Goal: Information Seeking & Learning: Learn about a topic

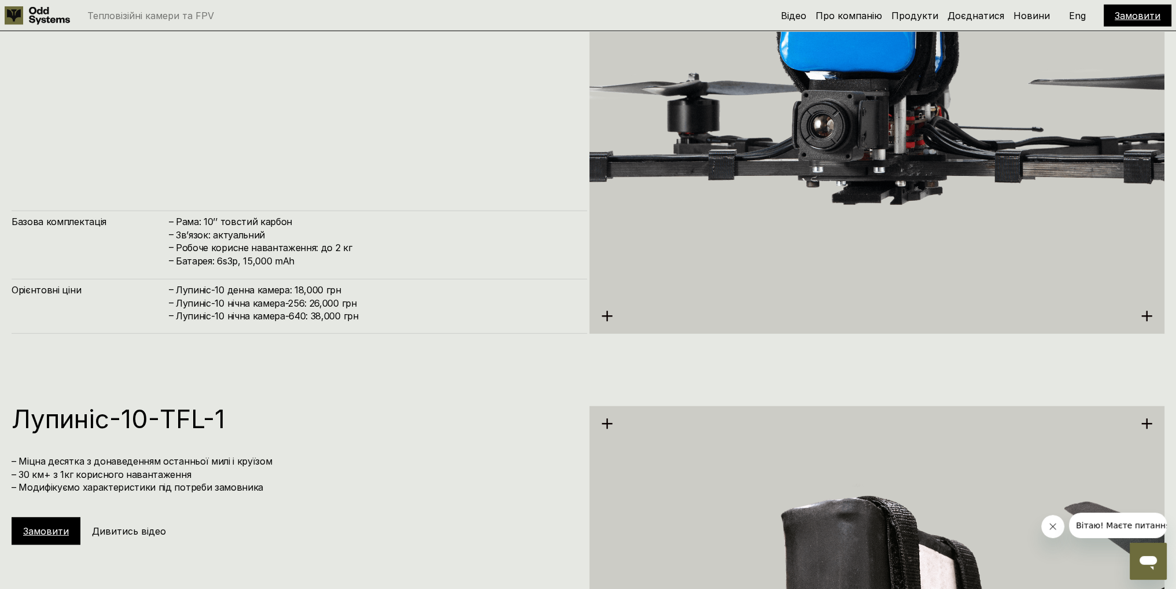
scroll to position [4279, 0]
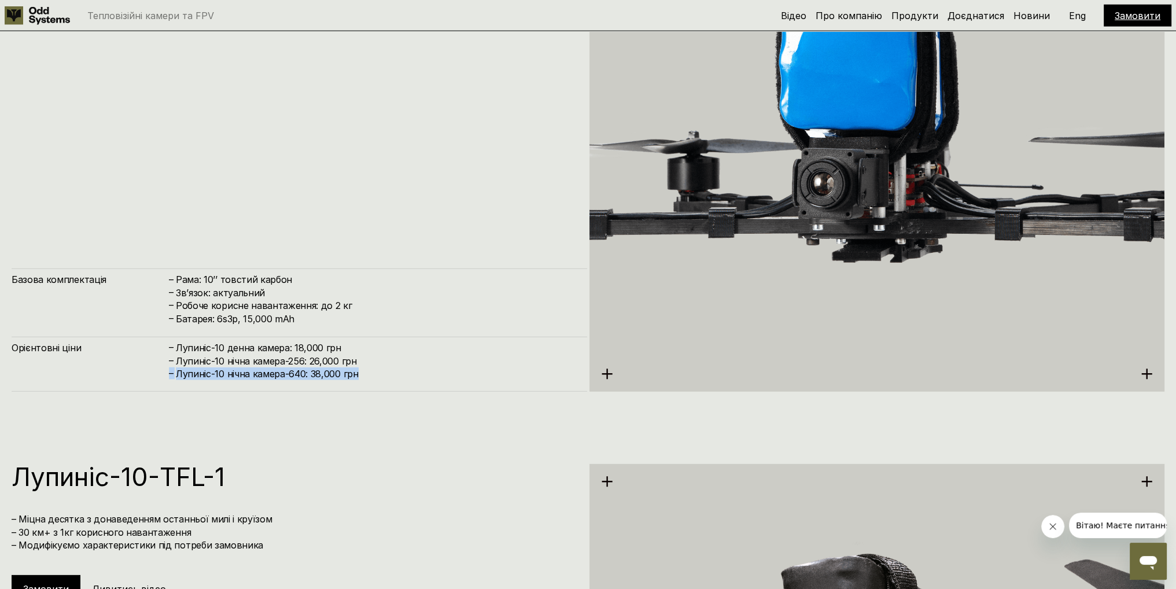
drag, startPoint x: 349, startPoint y: 379, endPoint x: 166, endPoint y: 385, distance: 183.4
click at [166, 385] on div "Орієнтовні ціни – [PERSON_NAME]-10 денна камера: 18,000 грн – [PERSON_NAME]-10 …" at bounding box center [299, 364] width 575 height 55
click at [319, 371] on h4 "Лупиніс-10 нічна камера-640: 38,000 грн" at bounding box center [376, 373] width 400 height 13
click at [318, 371] on h4 "Лупиніс-10 нічна камера-640: 38,000 грн" at bounding box center [376, 373] width 400 height 13
click at [317, 371] on h4 "Лупиніс-10 нічна камера-640: 38,000 грн" at bounding box center [376, 373] width 400 height 13
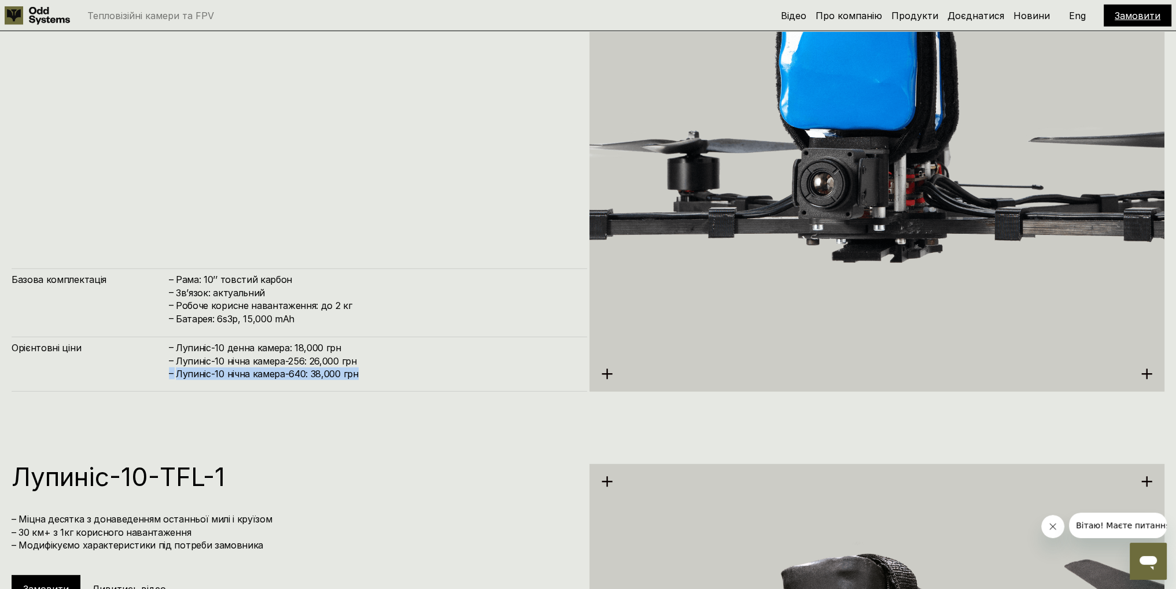
drag, startPoint x: 168, startPoint y: 373, endPoint x: 356, endPoint y: 367, distance: 188.0
click at [356, 367] on div "– [PERSON_NAME]-10 нічна камера-640: 38,000 грн" at bounding box center [372, 373] width 408 height 13
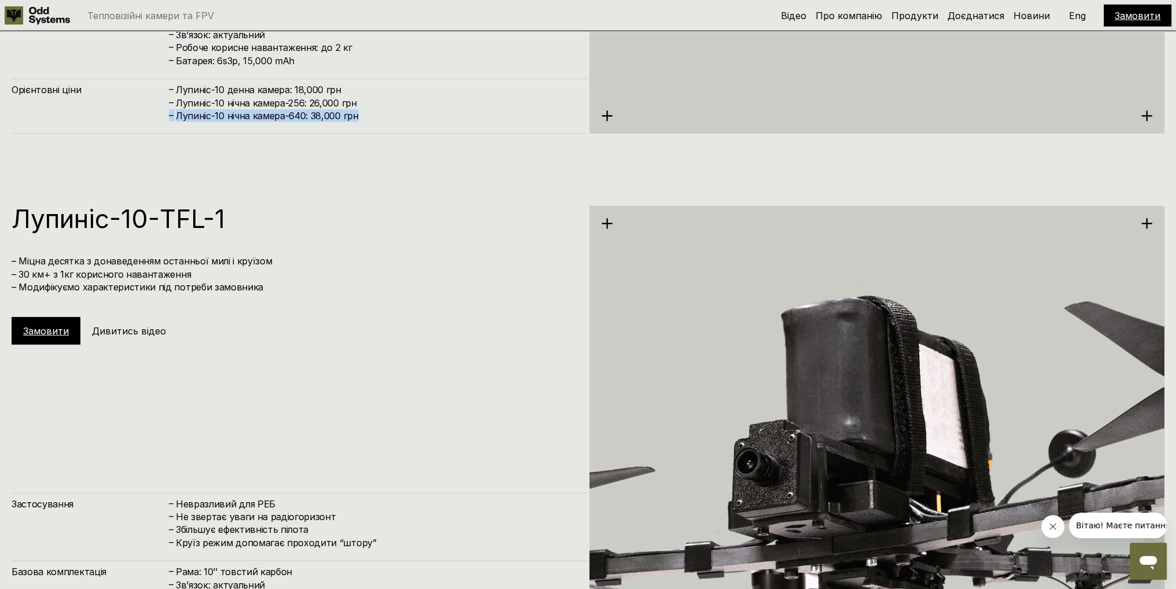
scroll to position [4568, 0]
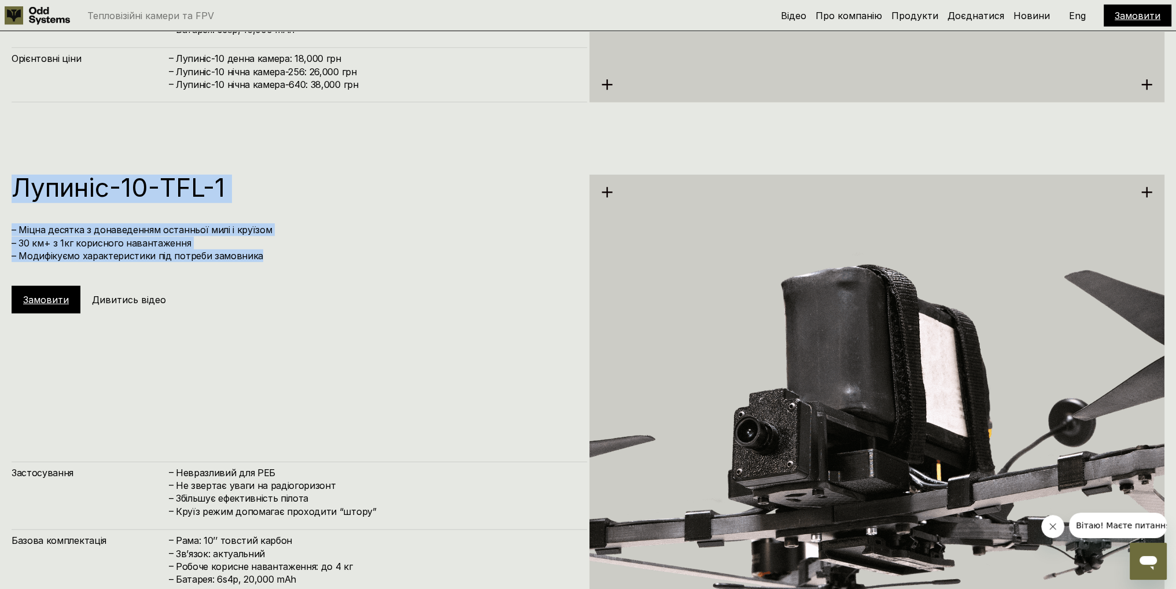
drag, startPoint x: 16, startPoint y: 181, endPoint x: 278, endPoint y: 251, distance: 270.6
click at [278, 251] on div "[PERSON_NAME]-10-TFL-1 – Міцна десятка з донаведенням останньої милі і круїзом …" at bounding box center [299, 244] width 575 height 139
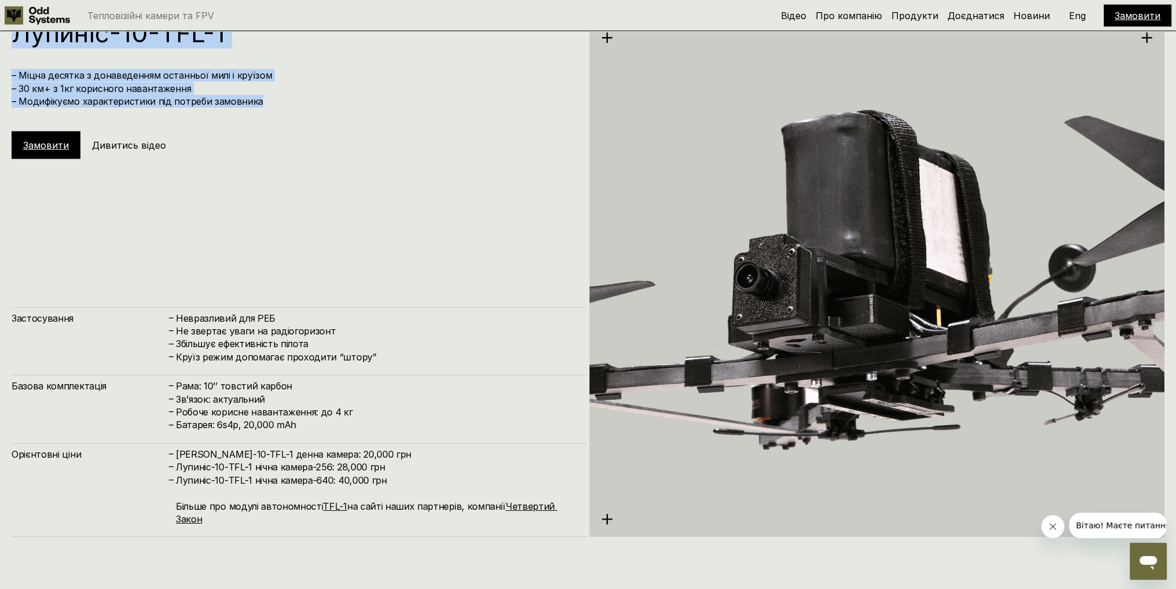
scroll to position [4742, 0]
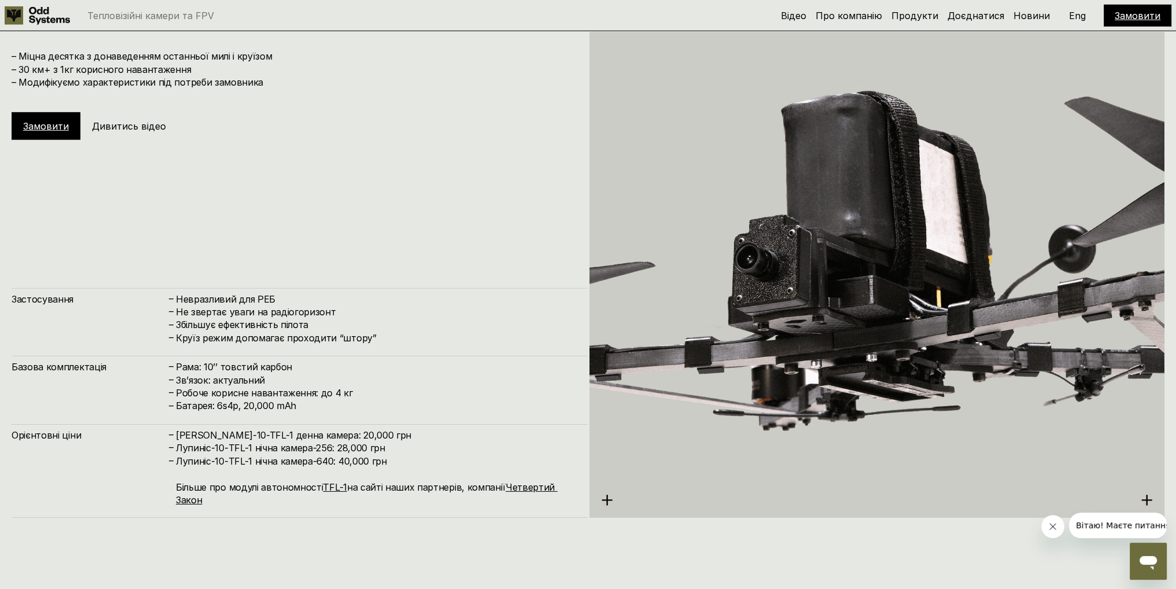
click at [227, 302] on h4 "Невразливий для РЕБ" at bounding box center [376, 299] width 400 height 13
click at [227, 312] on h4 "Не звертає уваги на радіогоризонт" at bounding box center [376, 311] width 400 height 13
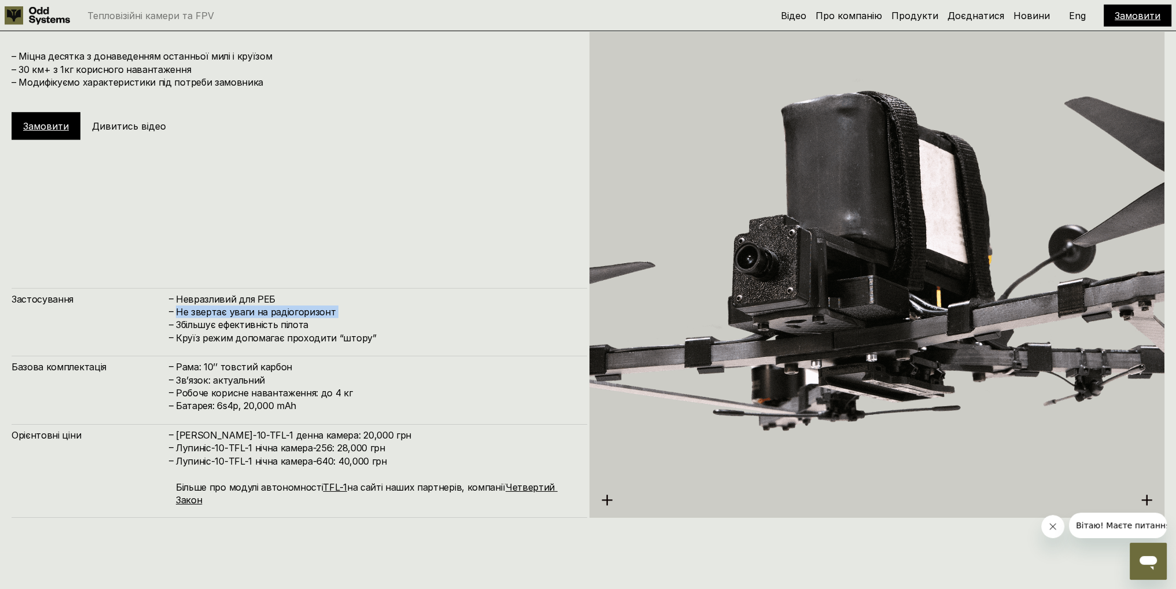
click at [227, 312] on h4 "Не звертає уваги на радіогоризонт" at bounding box center [376, 311] width 400 height 13
click at [218, 336] on h4 "Круїз режим допомагає проходити “штору”" at bounding box center [376, 337] width 400 height 13
click at [220, 320] on h4 "Збільшує ефективність пілота" at bounding box center [376, 324] width 400 height 13
click at [215, 335] on h4 "Круїз режим допомагає проходити “штору”" at bounding box center [376, 337] width 400 height 13
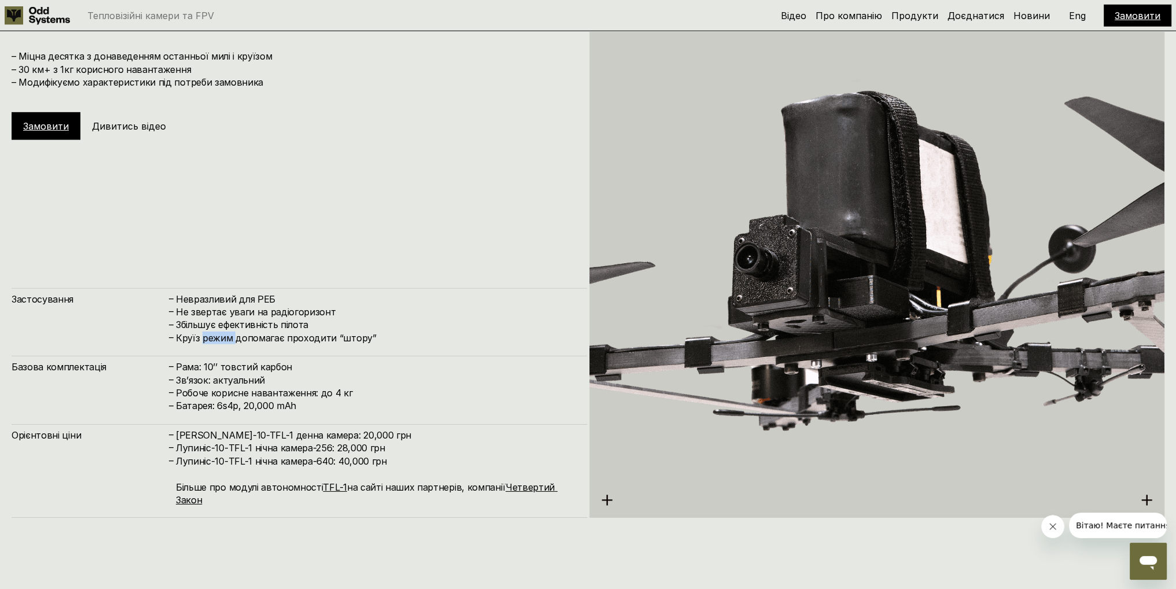
click at [215, 335] on h4 "Круїз режим допомагає проходити “штору”" at bounding box center [376, 337] width 400 height 13
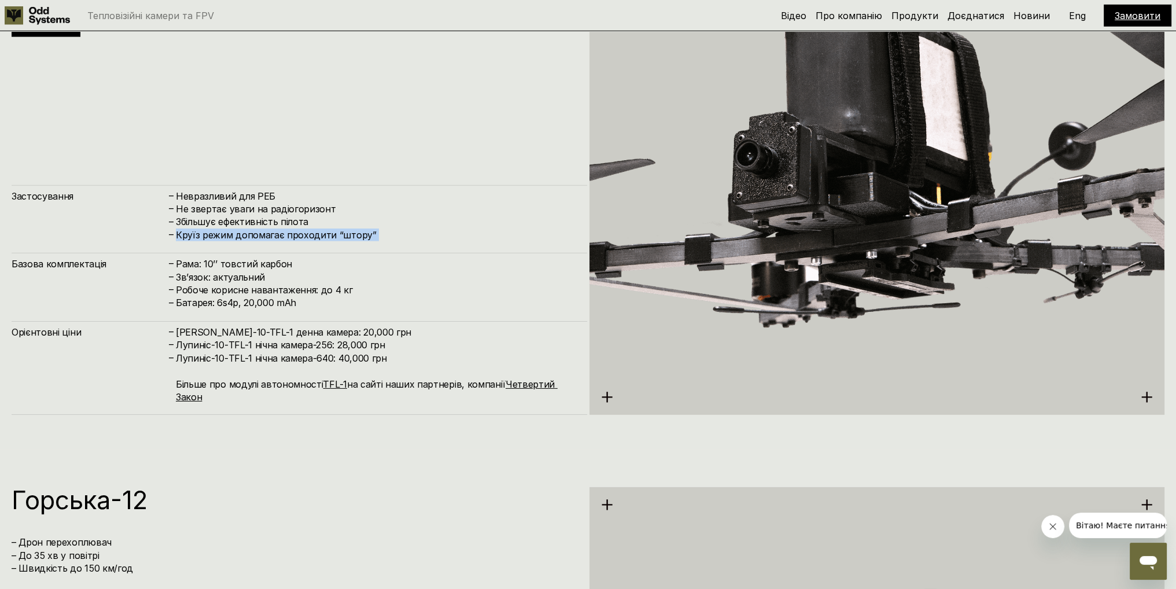
scroll to position [4857, 0]
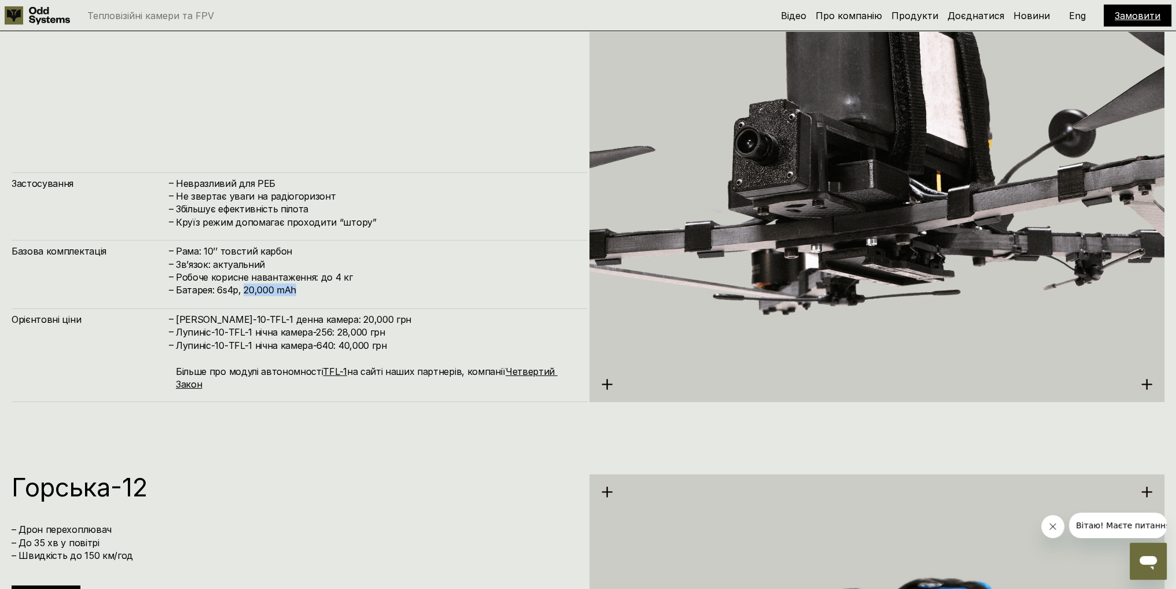
drag, startPoint x: 243, startPoint y: 290, endPoint x: 293, endPoint y: 286, distance: 50.4
click at [293, 286] on h4 "Батарея: 6s4p, 20,000 mAh" at bounding box center [376, 289] width 400 height 13
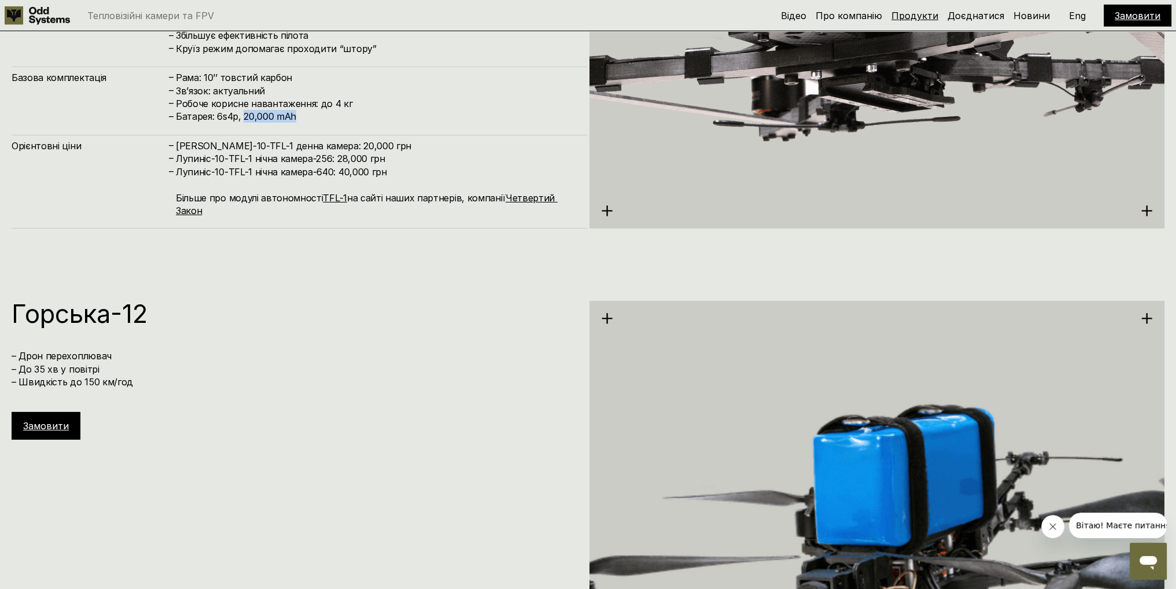
click at [906, 12] on link "Продукти" at bounding box center [914, 16] width 47 height 12
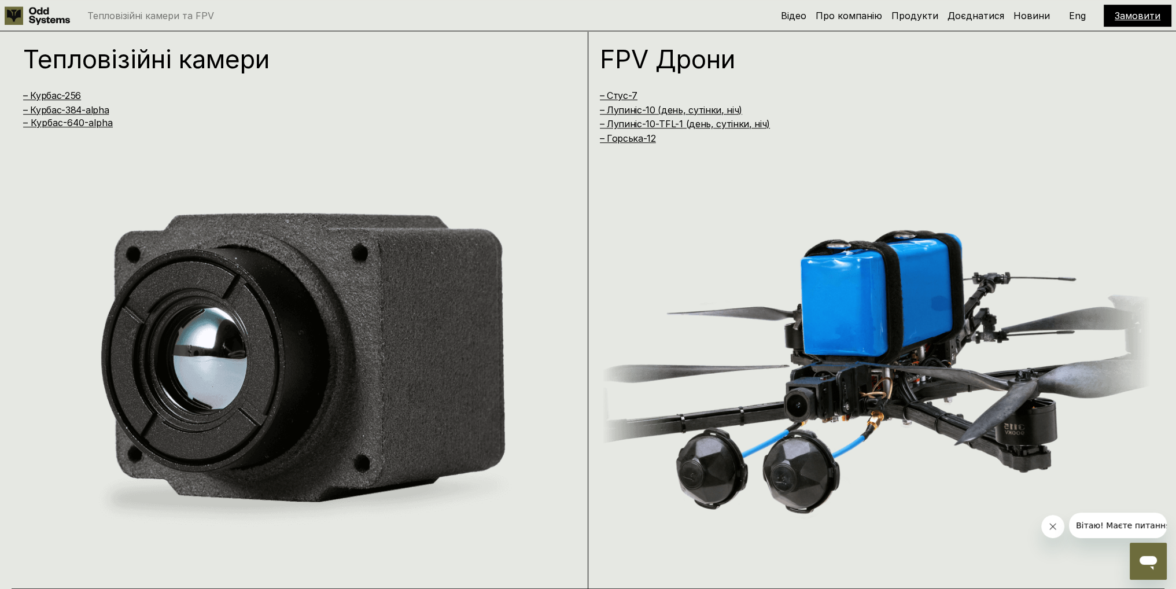
scroll to position [1173, 0]
click at [825, 18] on link "Про компанію" at bounding box center [848, 16] width 66 height 12
